Goal: Information Seeking & Learning: Understand process/instructions

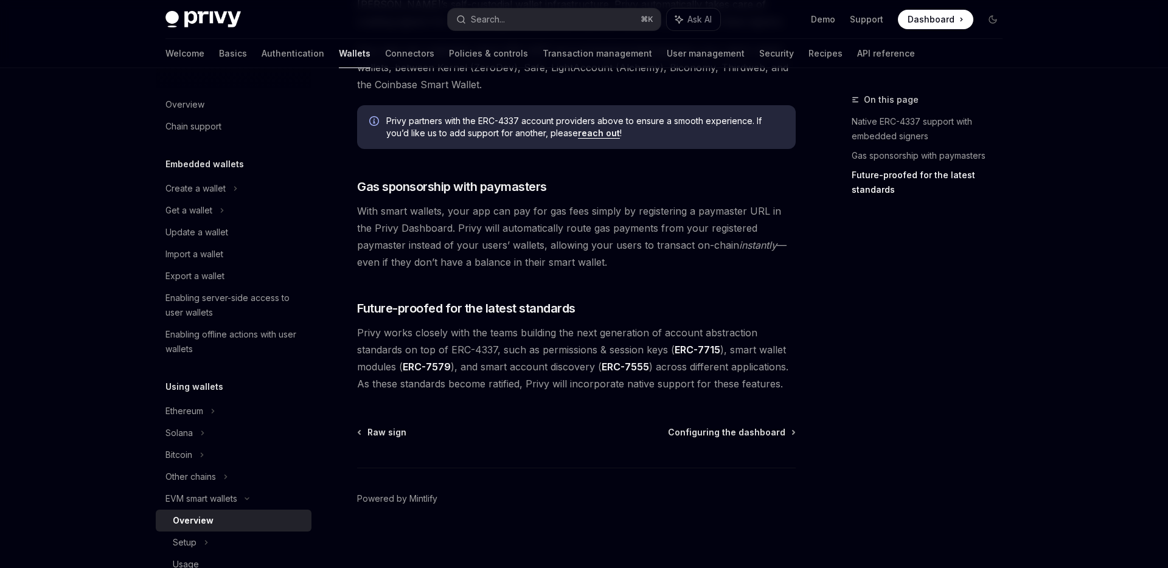
scroll to position [889, 0]
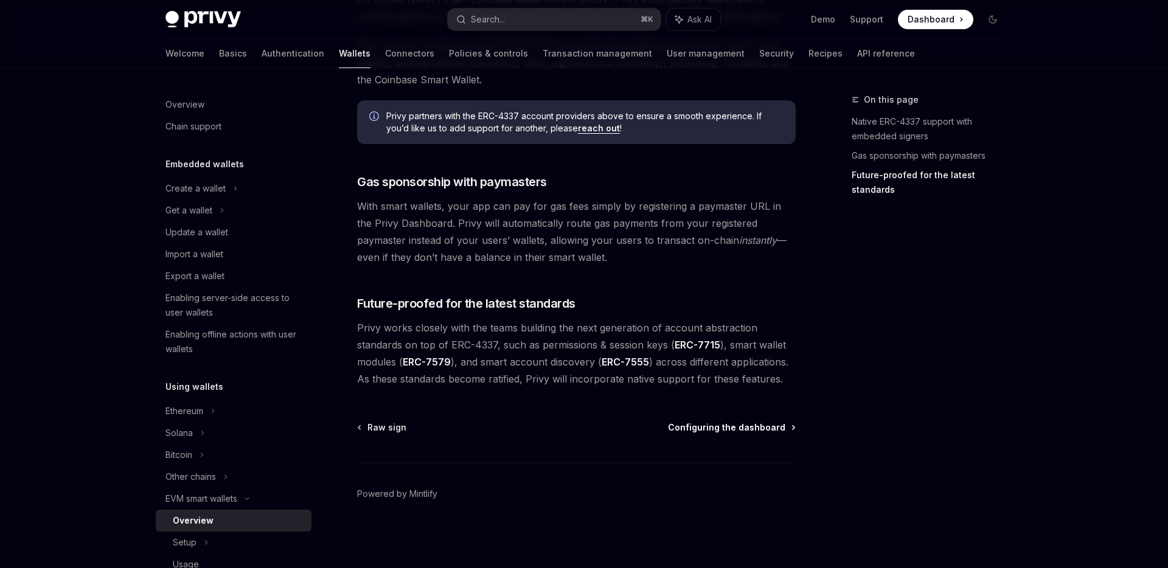
click at [745, 429] on span "Configuring the dashboard" at bounding box center [726, 428] width 117 height 12
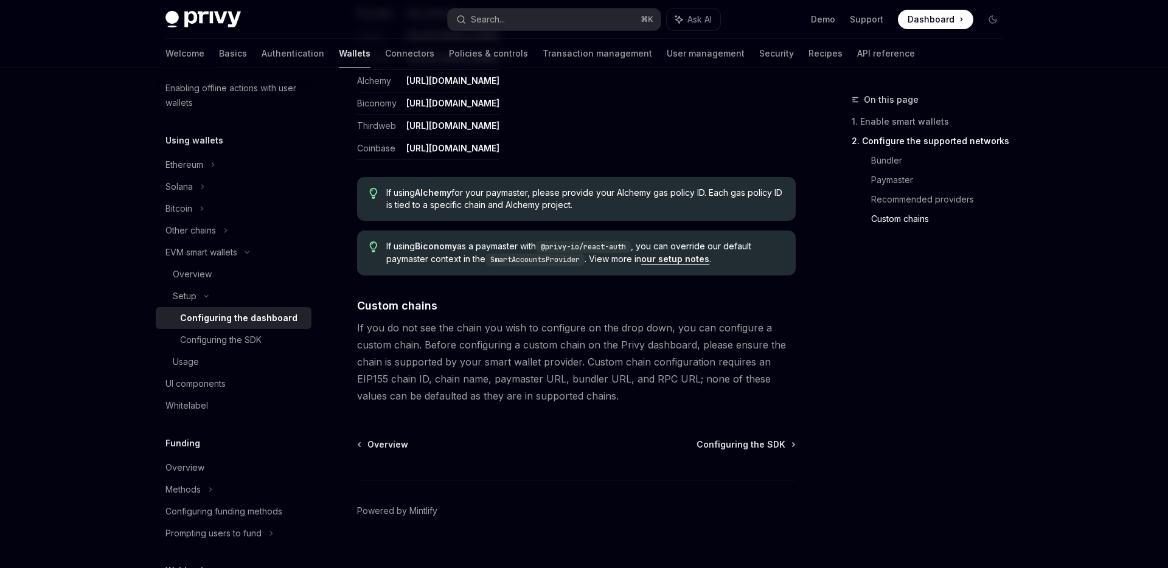
scroll to position [1582, 0]
click at [739, 442] on span "Configuring the SDK" at bounding box center [741, 444] width 89 height 12
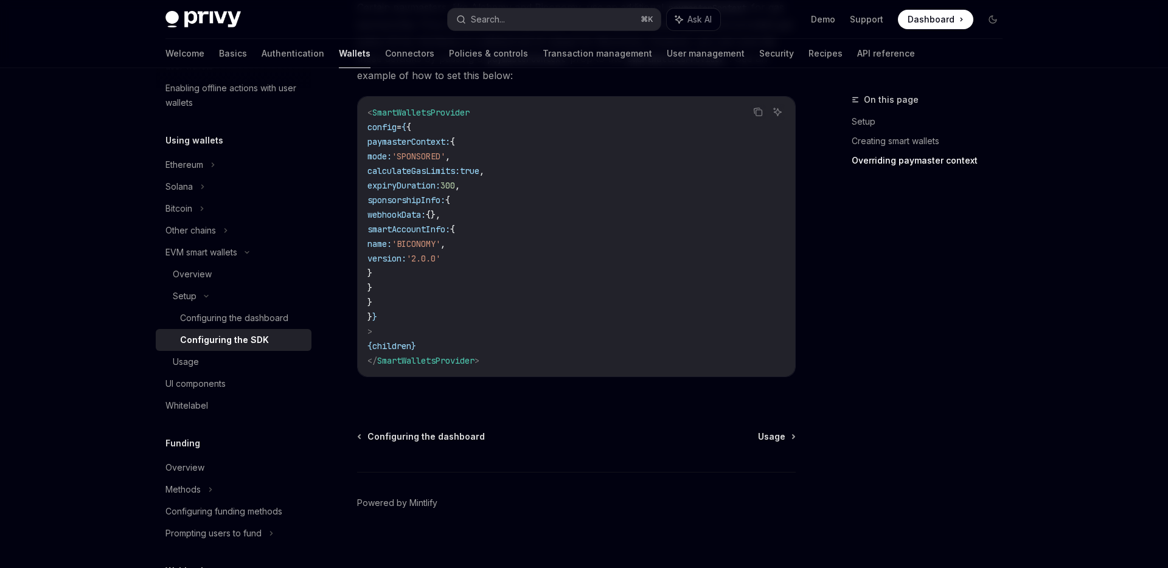
scroll to position [1016, 0]
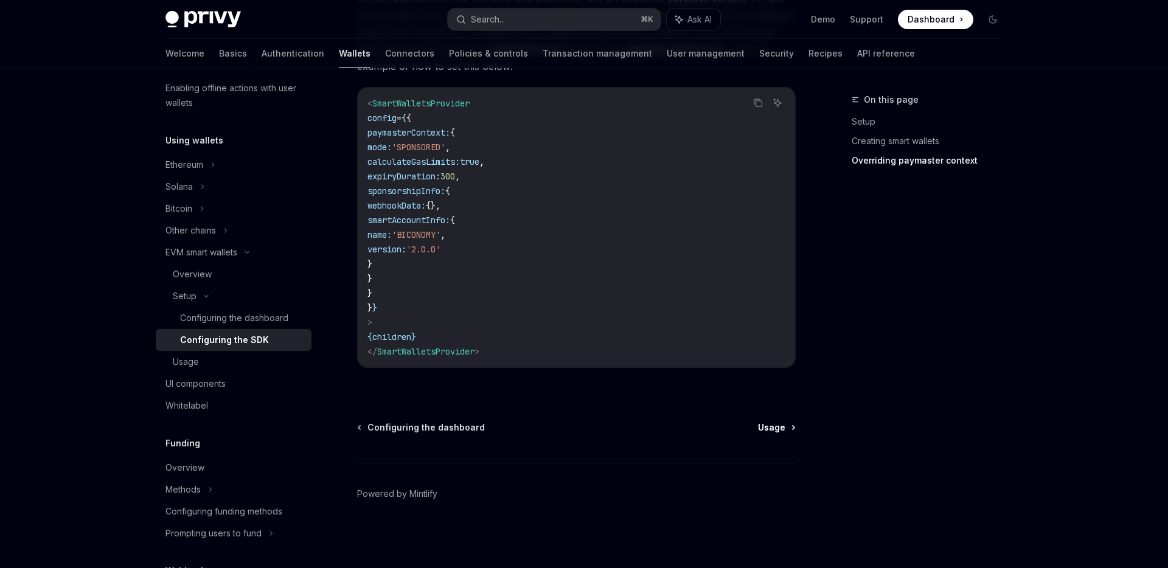
click at [765, 429] on span "Usage" at bounding box center [771, 428] width 27 height 12
type textarea "*"
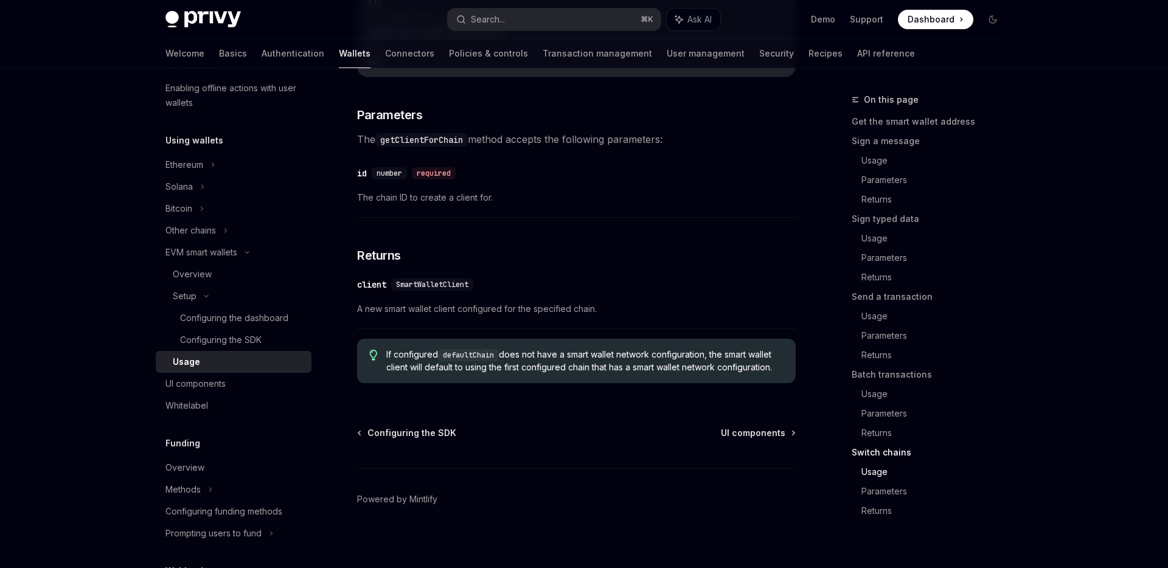
scroll to position [3737, 0]
